Goal: Find specific page/section: Find specific page/section

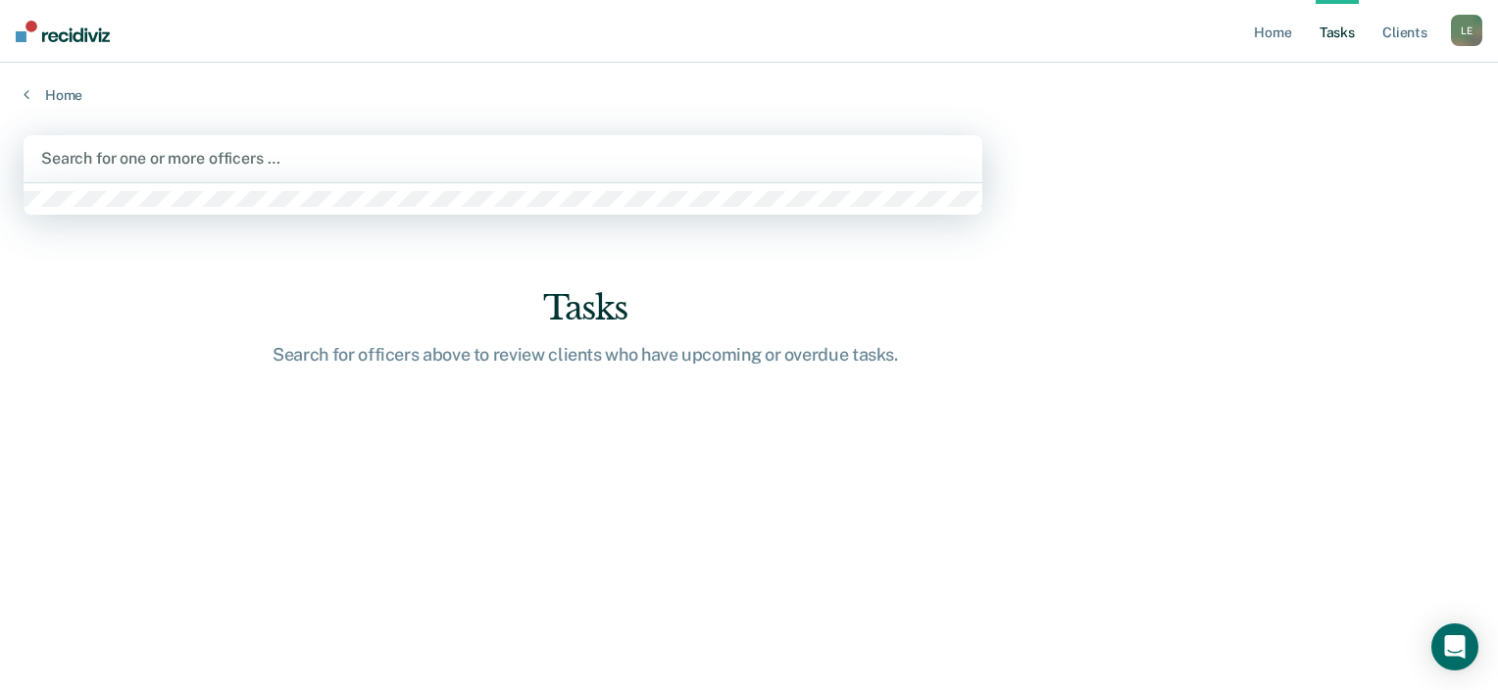
click at [165, 155] on div at bounding box center [502, 158] width 923 height 23
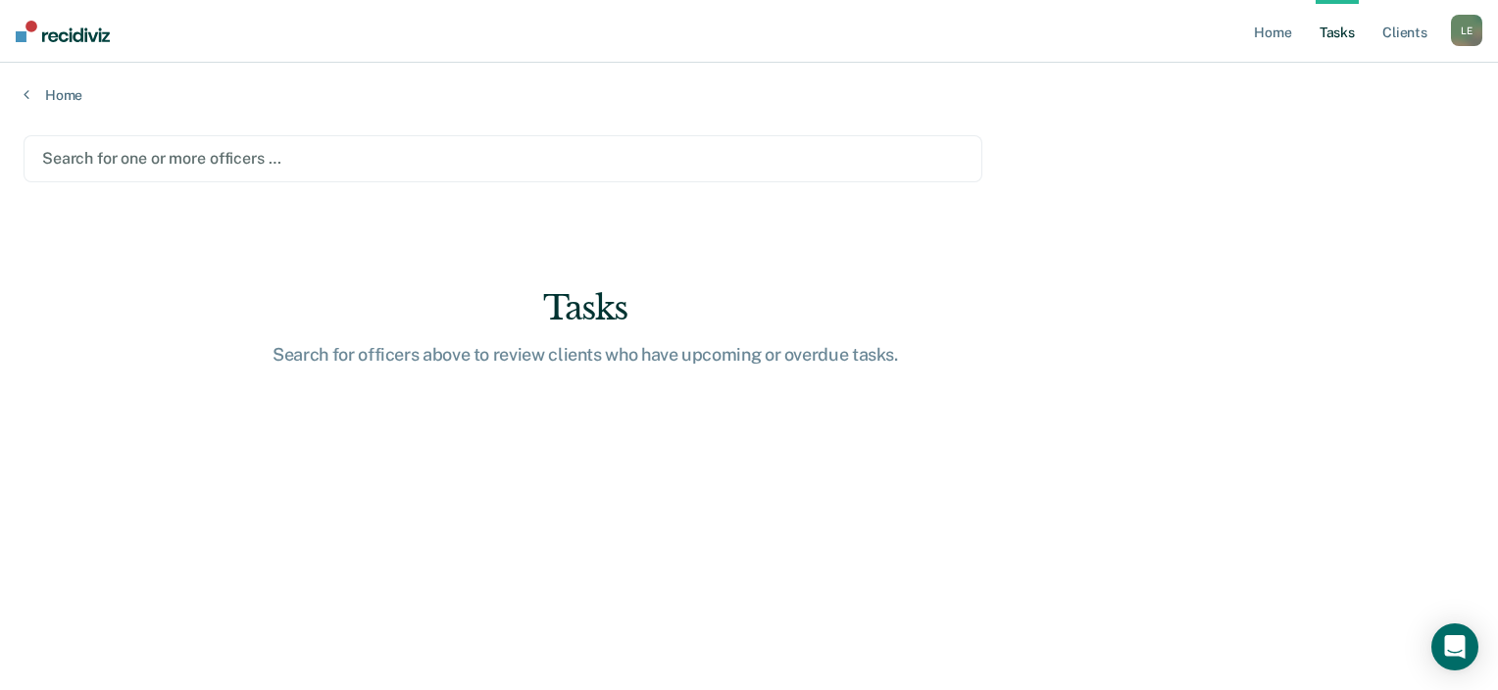
click at [172, 161] on div at bounding box center [502, 158] width 921 height 23
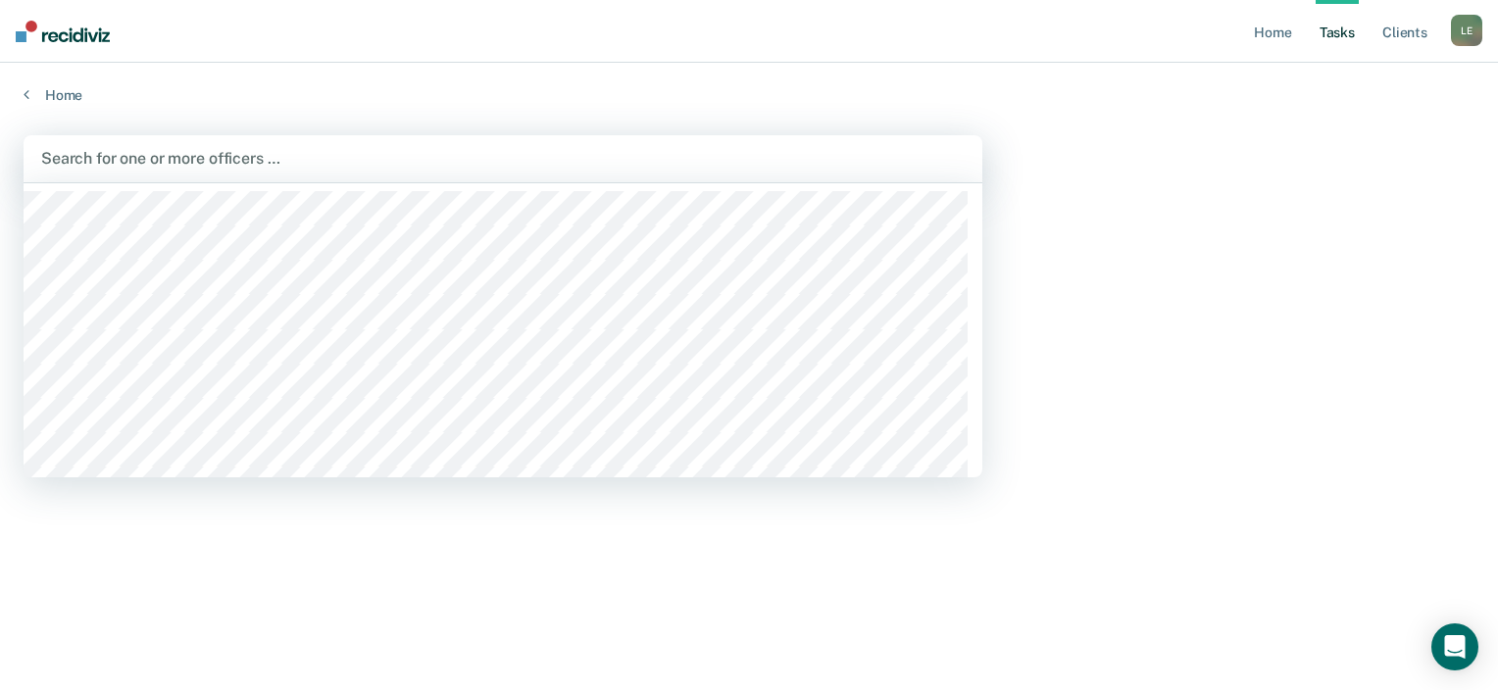
click at [172, 161] on div at bounding box center [502, 158] width 923 height 23
type input "[PERSON_NAME]"
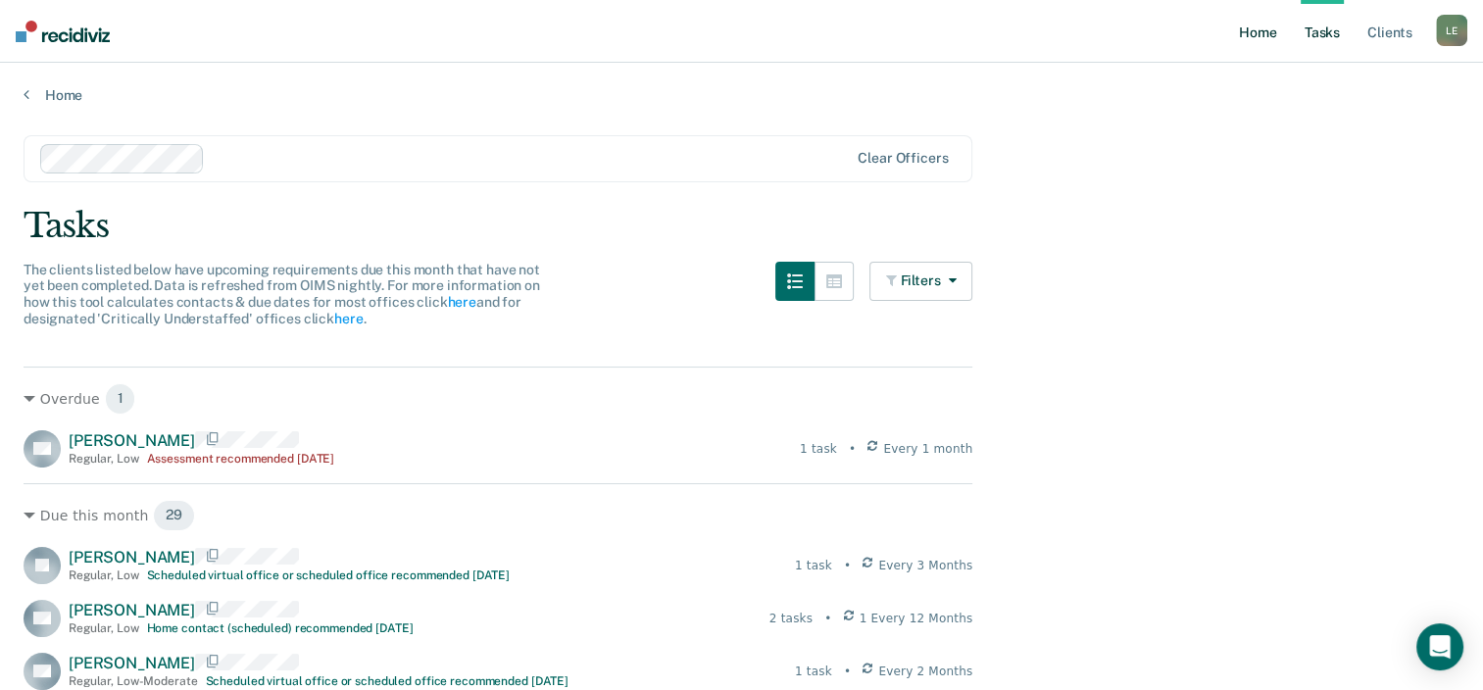
click at [1247, 33] on link "Home" at bounding box center [1257, 31] width 45 height 63
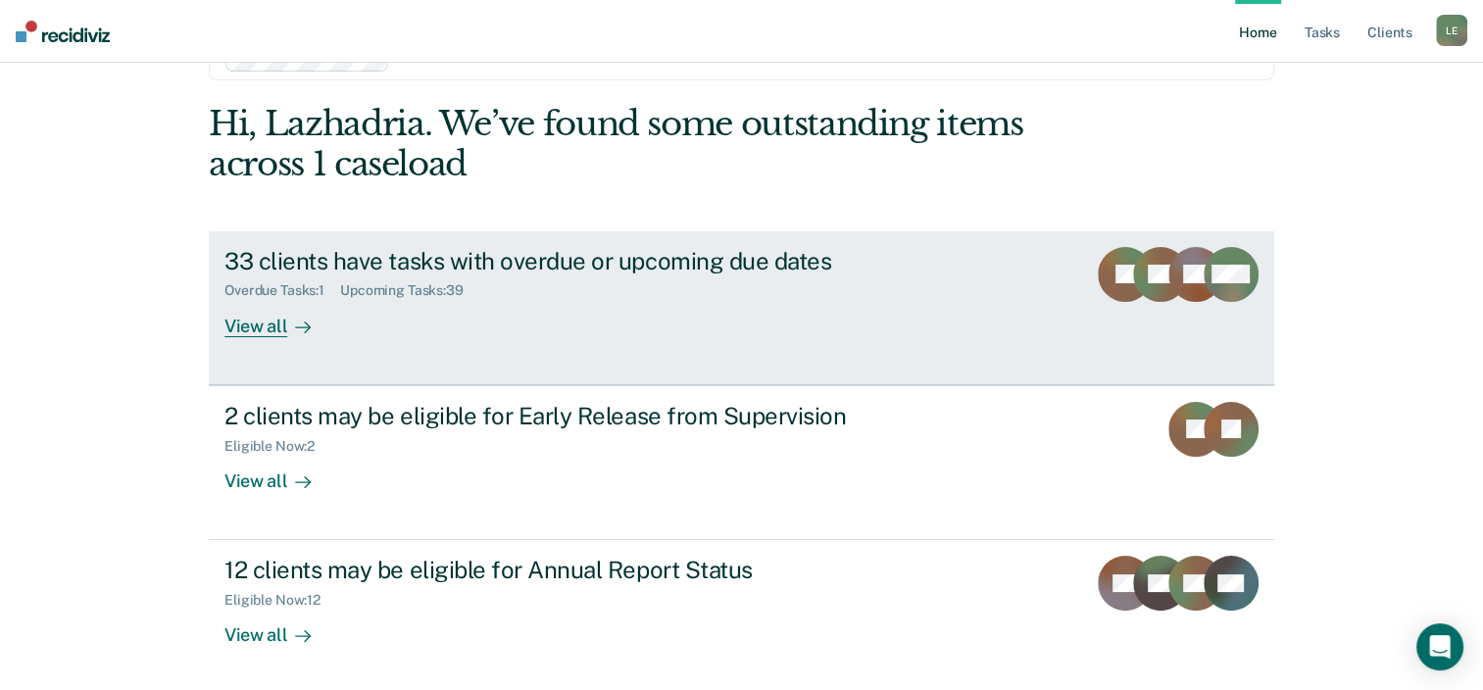
scroll to position [104, 0]
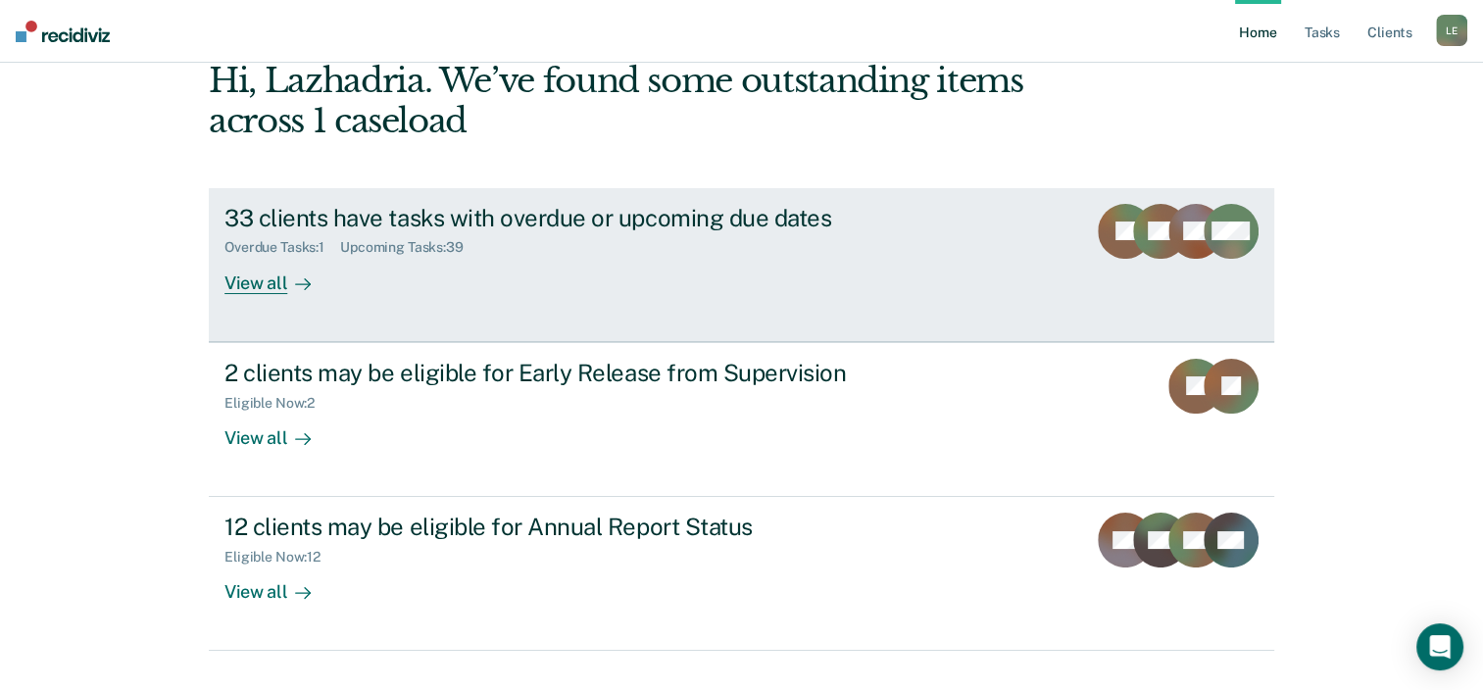
click at [888, 301] on link "33 clients have tasks with overdue or upcoming due dates Overdue Tasks : 1 Upco…" at bounding box center [742, 265] width 1066 height 154
